Goal: Information Seeking & Learning: Find specific fact

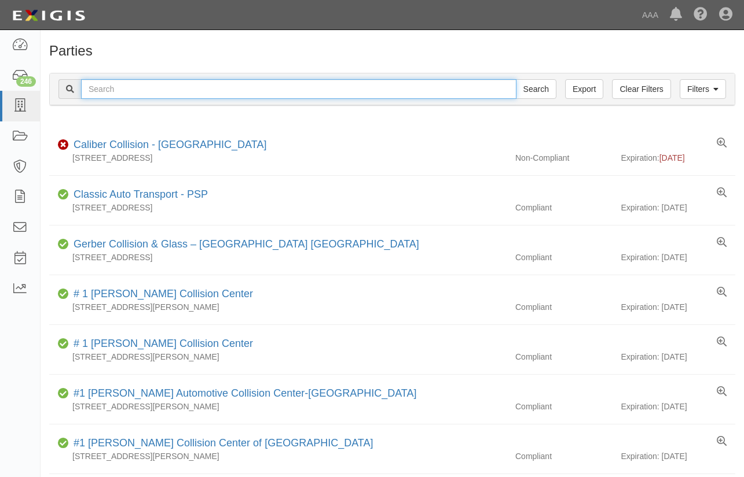
click at [143, 86] on input "text" at bounding box center [298, 89] width 435 height 20
type input "all-trade"
click at [516, 79] on input "Search" at bounding box center [536, 89] width 41 height 20
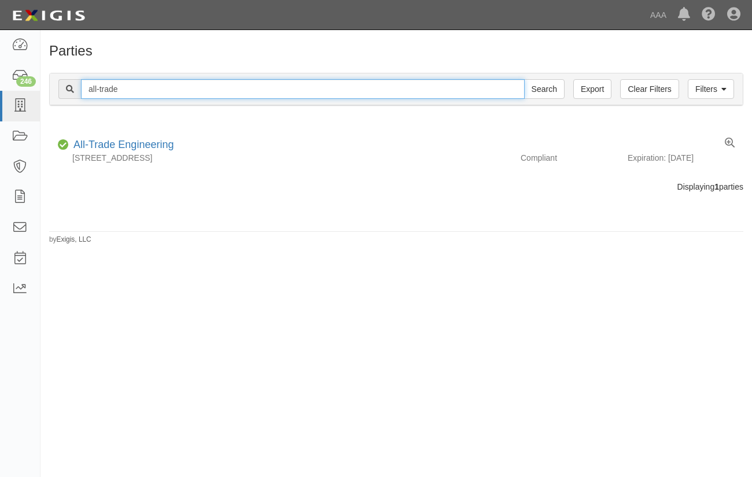
drag, startPoint x: 126, startPoint y: 93, endPoint x: 61, endPoint y: 84, distance: 65.4
click at [61, 84] on div "all-trade Search" at bounding box center [311, 89] width 506 height 20
type input "[PERSON_NAME]"
click at [524, 79] on input "Search" at bounding box center [544, 89] width 41 height 20
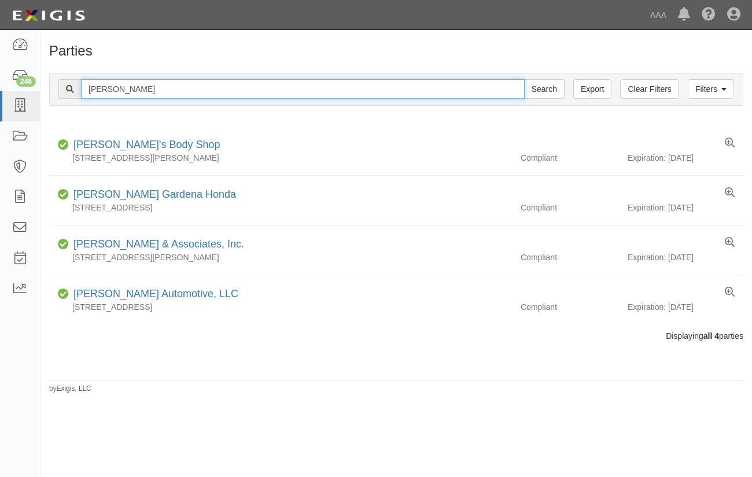
drag, startPoint x: 130, startPoint y: 84, endPoint x: 56, endPoint y: 84, distance: 73.5
click at [56, 84] on div "Filters Clear Filters Export david h Search Filters" at bounding box center [396, 89] width 693 height 32
click at [524, 79] on input "Search" at bounding box center [544, 89] width 41 height 20
click at [96, 84] on input "demoss" at bounding box center [303, 89] width 444 height 20
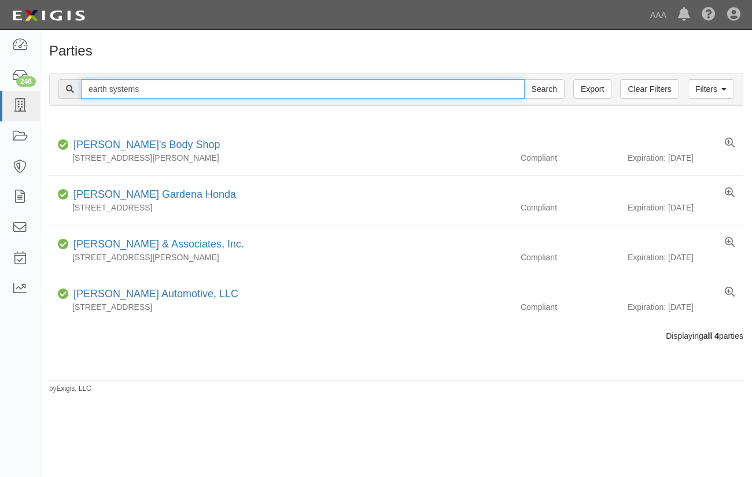
type input "earth systems"
click at [524, 79] on input "Search" at bounding box center [544, 89] width 41 height 20
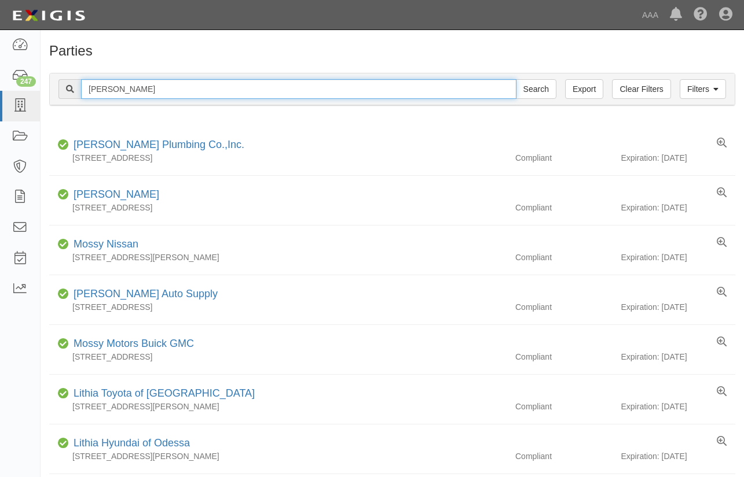
click at [107, 82] on input "demoss" at bounding box center [298, 89] width 435 height 20
type input "easrth"
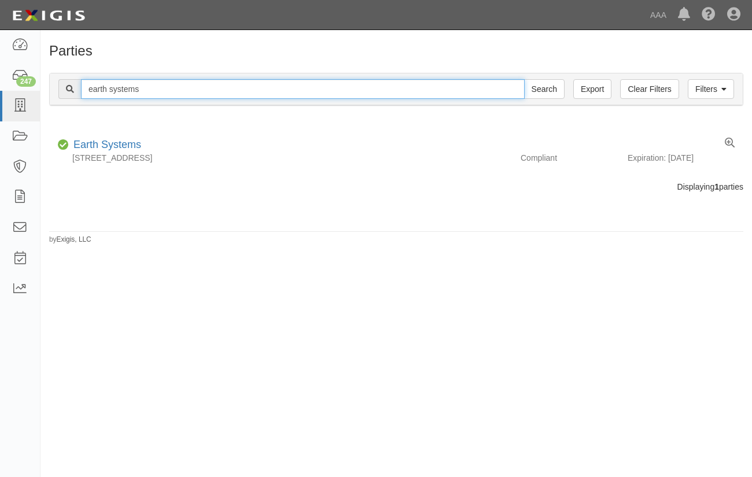
drag, startPoint x: 141, startPoint y: 86, endPoint x: 42, endPoint y: 85, distance: 99.0
click at [42, 85] on div "Filters Clear Filters Export earth systems Search Filters Compliance Status Com…" at bounding box center [397, 90] width 712 height 53
type input "[PERSON_NAME]"
click at [524, 79] on input "Search" at bounding box center [544, 89] width 41 height 20
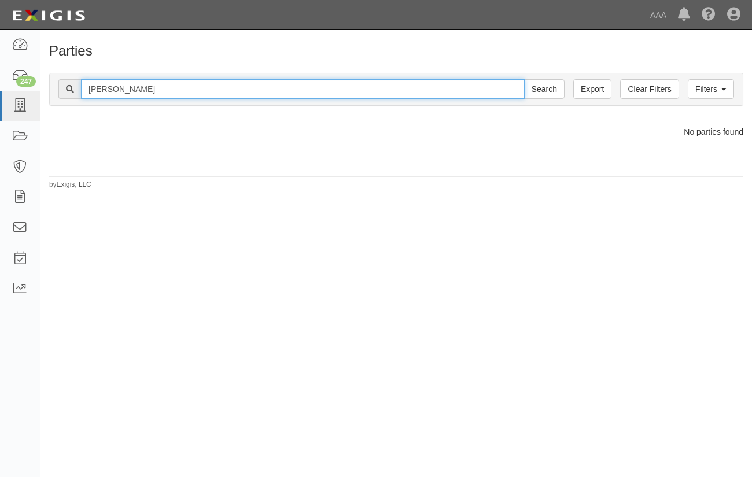
click at [128, 87] on input "[PERSON_NAME]" at bounding box center [303, 89] width 444 height 20
click at [128, 87] on input "garrett forensic" at bounding box center [303, 89] width 444 height 20
type input "[PERSON_NAME]"
click at [524, 79] on input "Search" at bounding box center [544, 89] width 41 height 20
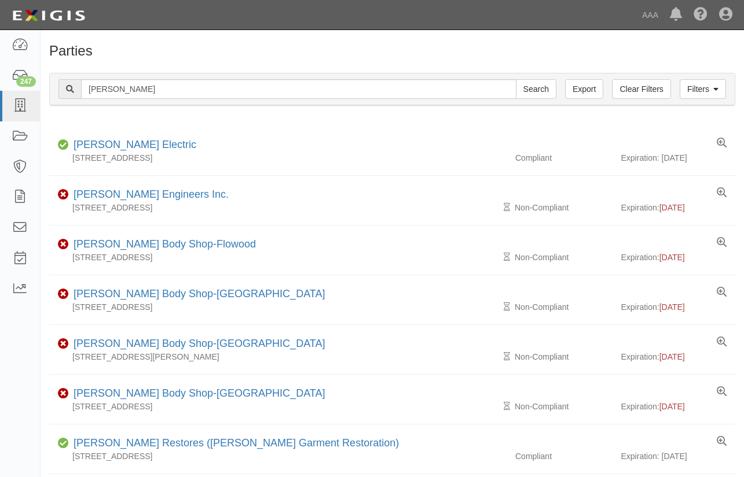
click at [345, 49] on h1 "Parties" at bounding box center [392, 50] width 686 height 15
click at [204, 54] on h1 "Parties" at bounding box center [392, 50] width 686 height 15
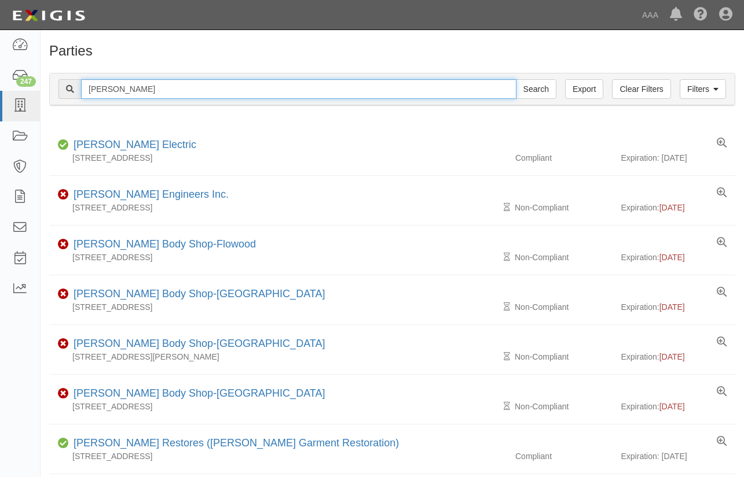
click at [93, 87] on input "garrett" at bounding box center [298, 89] width 435 height 20
type input "guardian group"
click at [516, 79] on input "Search" at bounding box center [536, 89] width 41 height 20
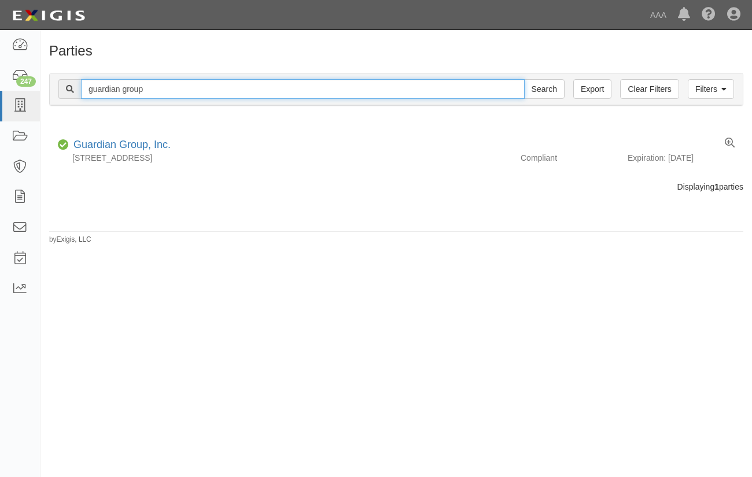
drag, startPoint x: 152, startPoint y: 86, endPoint x: 80, endPoint y: 83, distance: 71.2
click at [80, 83] on div "guardian group Search" at bounding box center [311, 89] width 506 height 20
click at [524, 79] on input "Search" at bounding box center [544, 89] width 41 height 20
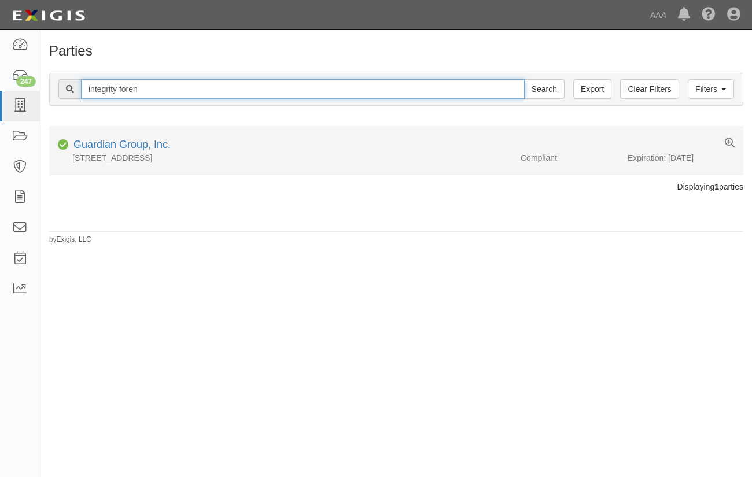
type input "integrity foren"
click at [524, 79] on input "Search" at bounding box center [544, 89] width 41 height 20
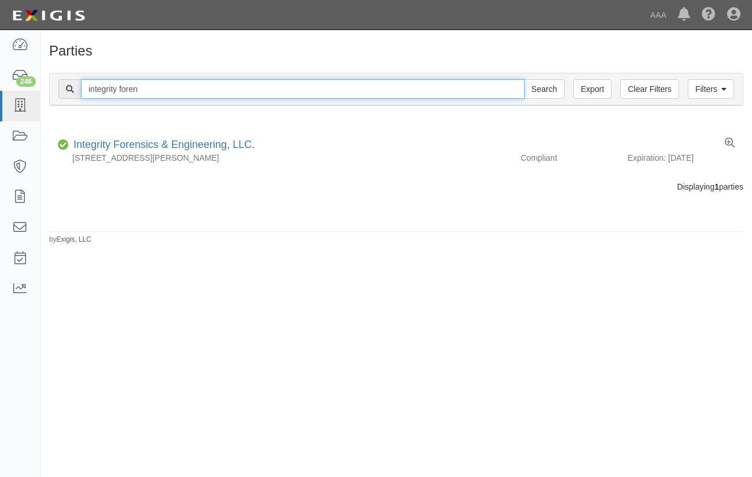
drag, startPoint x: 146, startPoint y: 90, endPoint x: 54, endPoint y: 80, distance: 92.0
click at [54, 80] on div "Filters Clear Filters Export integrity foren Search Filters" at bounding box center [396, 89] width 693 height 32
type input "pronet group"
click at [524, 79] on input "Search" at bounding box center [544, 89] width 41 height 20
drag, startPoint x: 137, startPoint y: 89, endPoint x: 50, endPoint y: 86, distance: 86.3
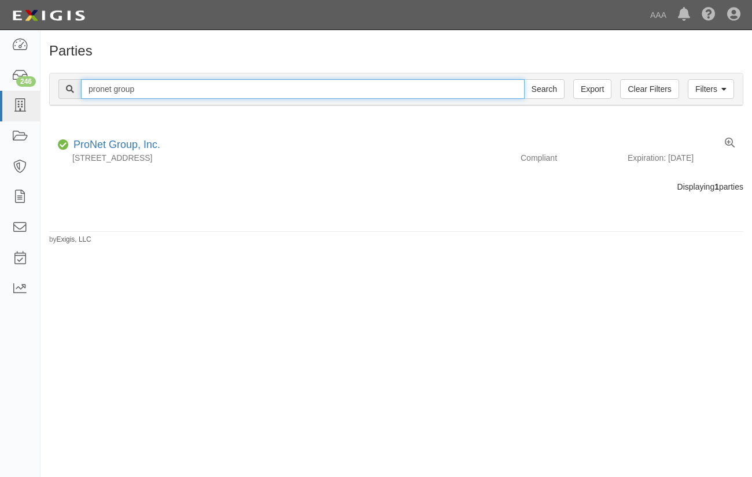
click at [50, 86] on div "Filters Clear Filters Export pronet group Search Filters" at bounding box center [396, 89] width 693 height 32
type input "quarter moon plumb"
click at [524, 79] on input "Search" at bounding box center [544, 89] width 41 height 20
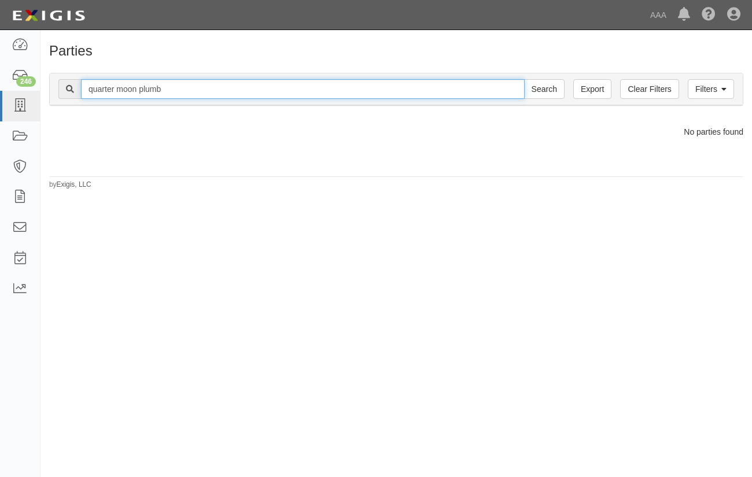
click at [155, 90] on input "quarter moon plumb" at bounding box center [303, 89] width 444 height 20
type input "quarter moon"
click at [524, 79] on input "Search" at bounding box center [544, 89] width 41 height 20
drag, startPoint x: 149, startPoint y: 86, endPoint x: 50, endPoint y: 84, distance: 99.5
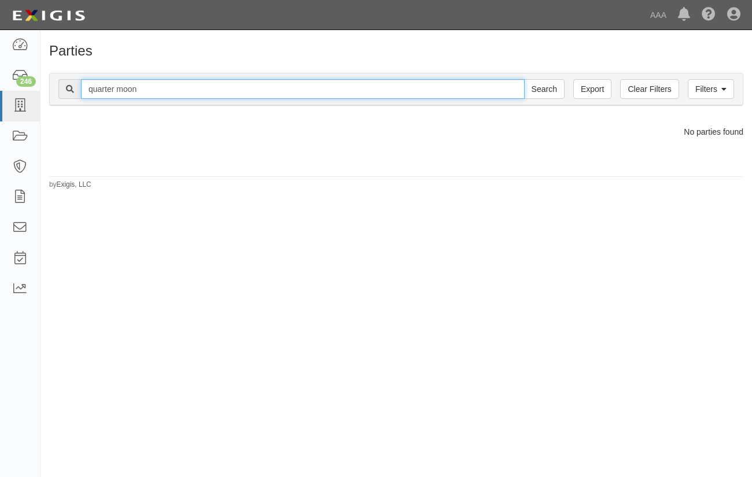
click at [50, 84] on div "Filters Clear Filters Export quarter moon Search Filters" at bounding box center [396, 89] width 693 height 32
type input "svc"
click at [524, 79] on input "Search" at bounding box center [544, 89] width 41 height 20
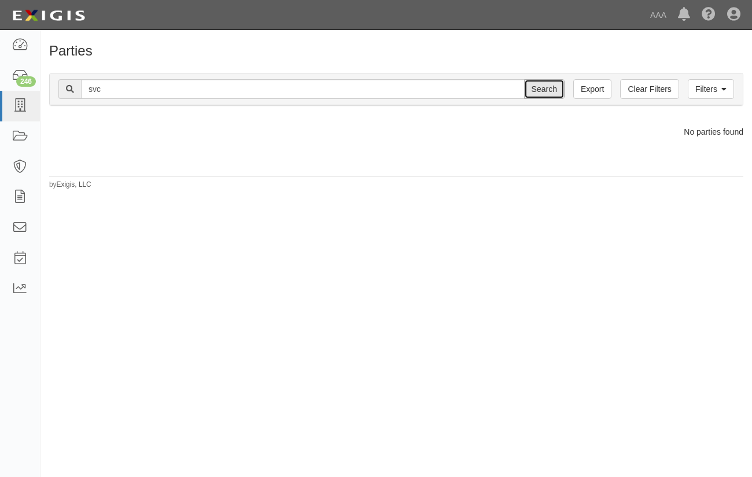
click at [548, 86] on input "Search" at bounding box center [544, 89] width 41 height 20
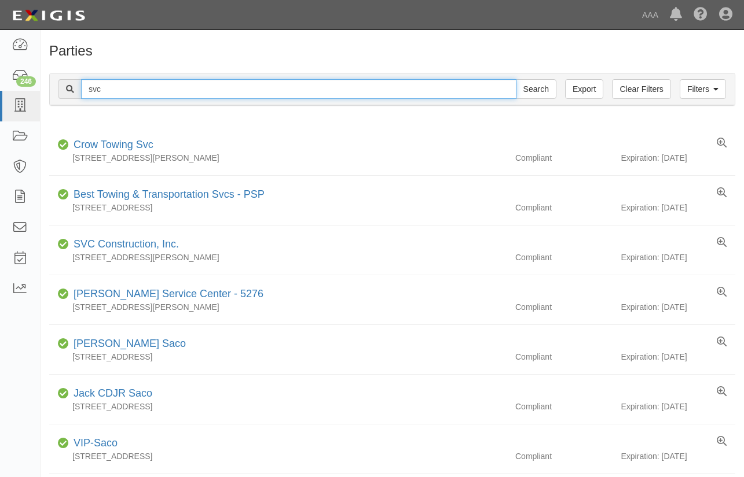
click at [98, 91] on input "svc" at bounding box center [298, 89] width 435 height 20
type input "[PERSON_NAME] engi"
click at [516, 79] on input "Search" at bounding box center [536, 89] width 41 height 20
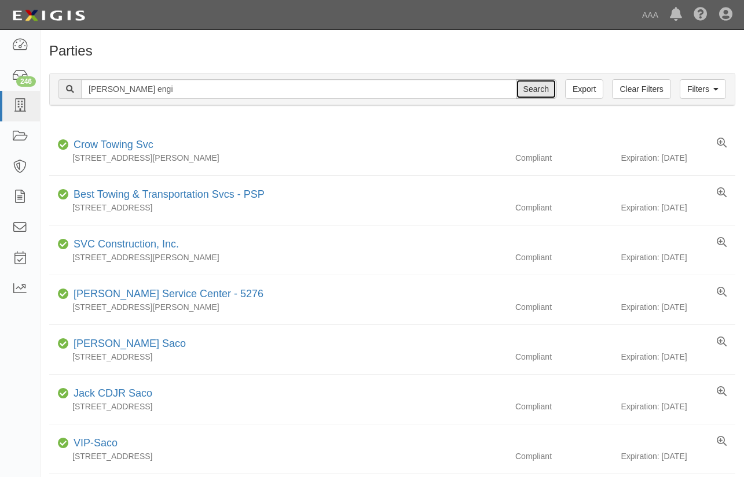
click at [541, 86] on input "Search" at bounding box center [536, 89] width 41 height 20
